Goal: Information Seeking & Learning: Find specific fact

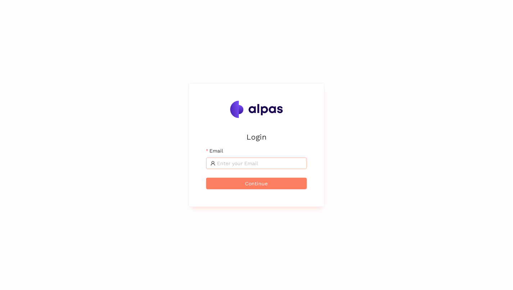
click at [285, 161] on input "Email" at bounding box center [260, 163] width 86 height 8
type input "[EMAIL_ADDRESS][DOMAIN_NAME]"
click at [206, 178] on button "Continue" at bounding box center [256, 184] width 101 height 12
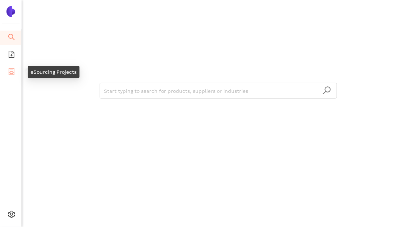
click at [13, 73] on icon "container" at bounding box center [11, 71] width 7 height 7
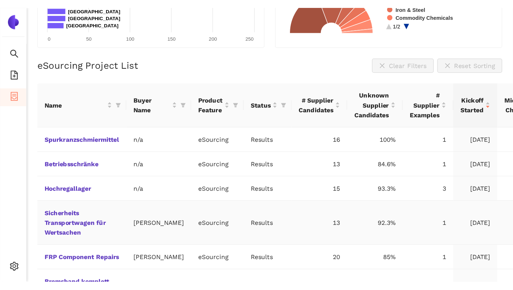
scroll to position [144, 0]
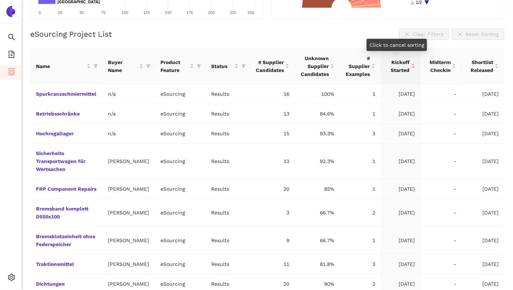
click at [411, 68] on div "Kickoff Started" at bounding box center [401, 66] width 28 height 16
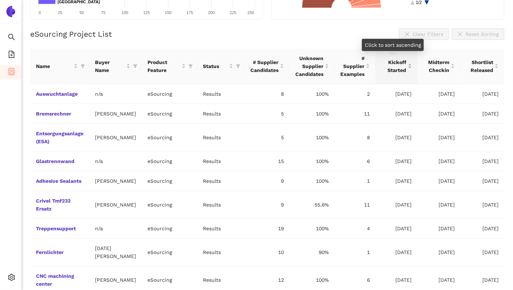
click at [406, 68] on div "Kickoff Started" at bounding box center [396, 66] width 31 height 16
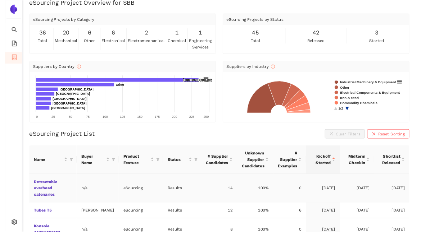
scroll to position [0, 0]
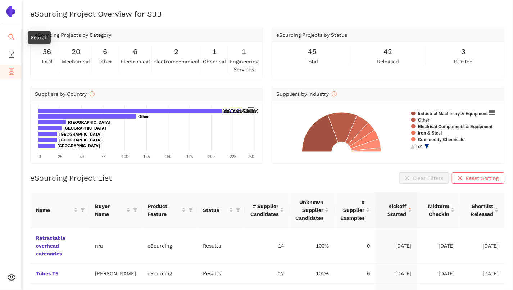
click at [13, 39] on icon "search" at bounding box center [11, 37] width 6 height 6
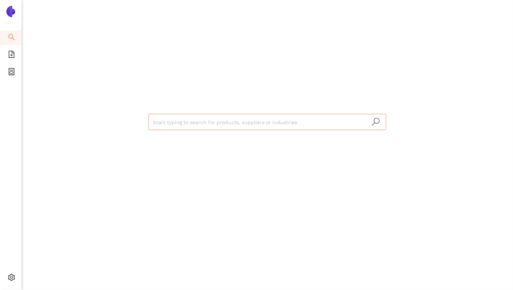
click at [245, 121] on input "search" at bounding box center [267, 122] width 229 height 16
type input "ü"
